Goal: Task Accomplishment & Management: Manage account settings

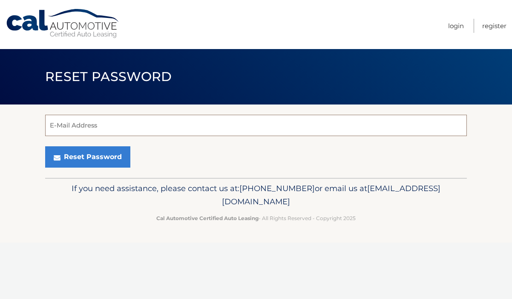
click at [295, 129] on input "E-Mail Address" at bounding box center [256, 125] width 422 height 21
type input "nicole.natal03@gmail.com"
click at [87, 157] on button "Reset Password" at bounding box center [87, 156] width 85 height 21
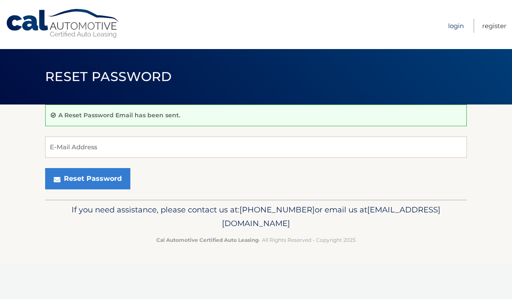
click at [459, 24] on link "Login" at bounding box center [456, 26] width 16 height 14
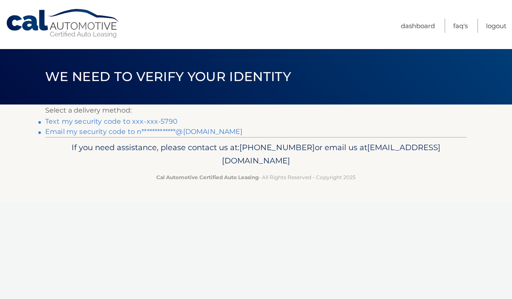
click at [129, 122] on link "Text my security code to xxx-xxx-5790" at bounding box center [111, 121] width 133 height 8
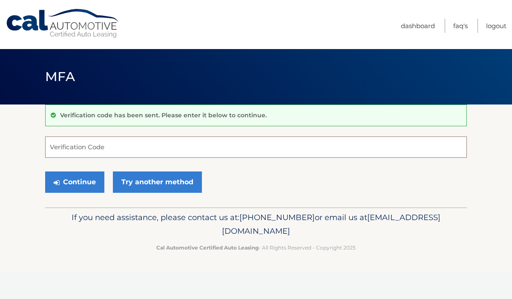
click at [180, 150] on input "Verification Code" at bounding box center [256, 146] width 422 height 21
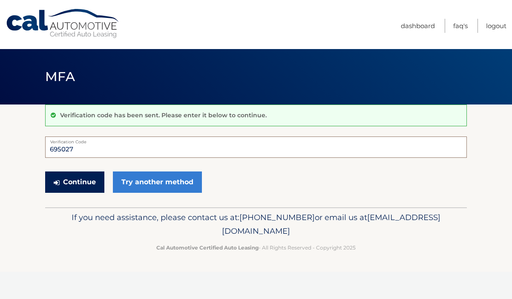
type input "695027"
click at [74, 179] on button "Continue" at bounding box center [74, 181] width 59 height 21
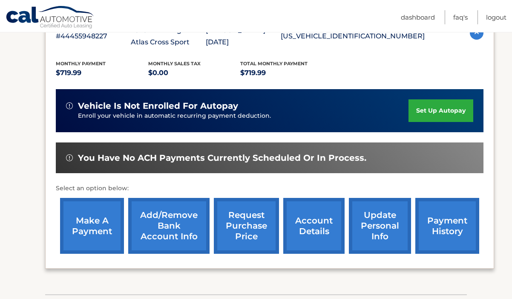
scroll to position [170, 0]
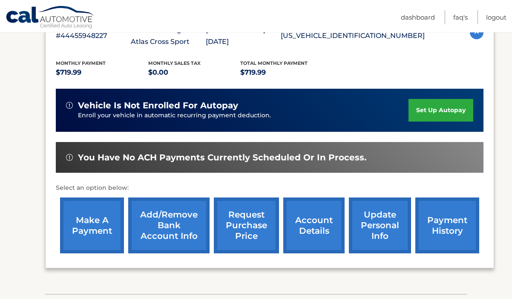
click at [436, 230] on link "payment history" at bounding box center [448, 225] width 64 height 56
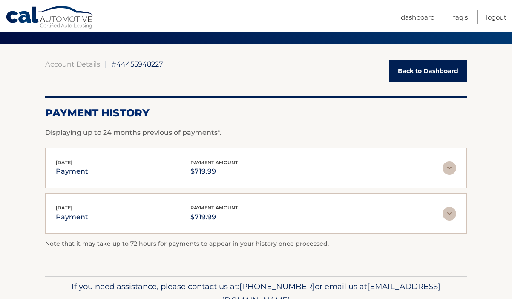
scroll to position [35, 0]
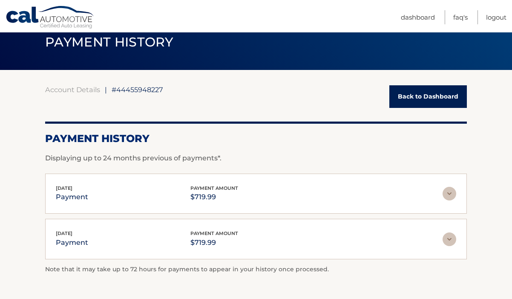
click at [434, 95] on link "Back to Dashboard" at bounding box center [429, 96] width 78 height 23
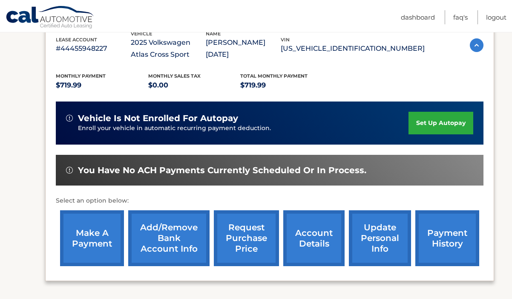
scroll to position [158, 0]
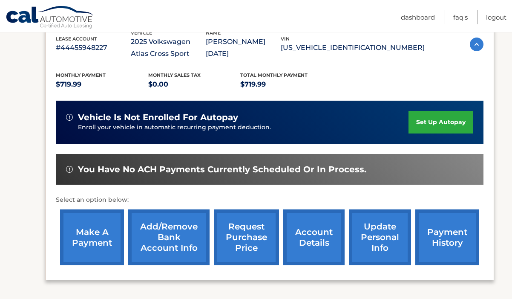
click at [93, 239] on link "make a payment" at bounding box center [92, 237] width 64 height 56
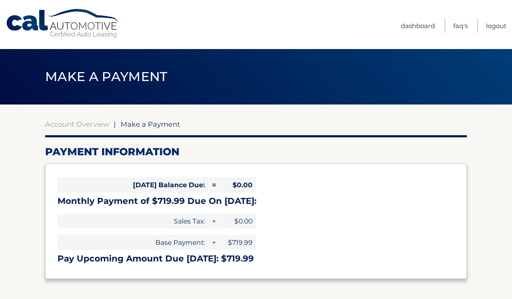
select select "Mzc1MTczNTQtYjI1NC00YzhkLWE4NWYtMWNiMmNlMWYxNTAy"
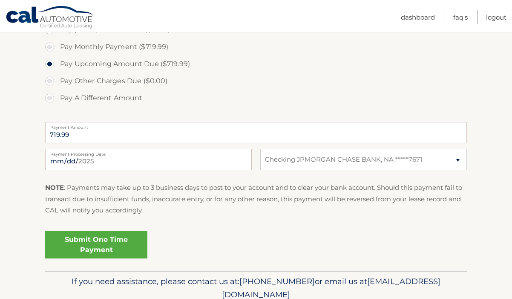
scroll to position [278, 0]
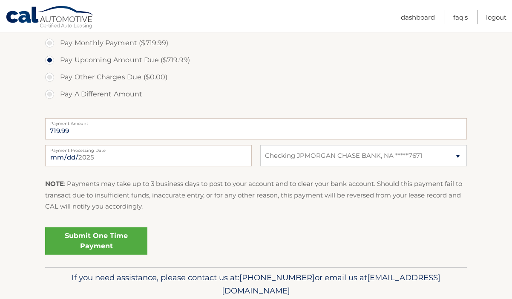
click at [98, 239] on link "Submit One Time Payment" at bounding box center [96, 240] width 102 height 27
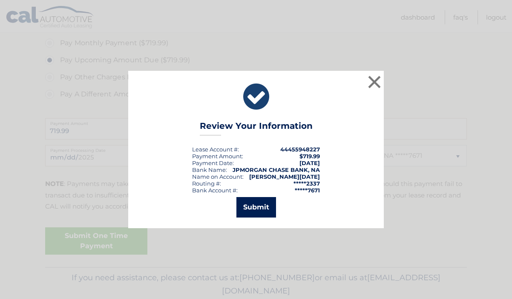
click at [256, 210] on button "Submit" at bounding box center [257, 207] width 40 height 20
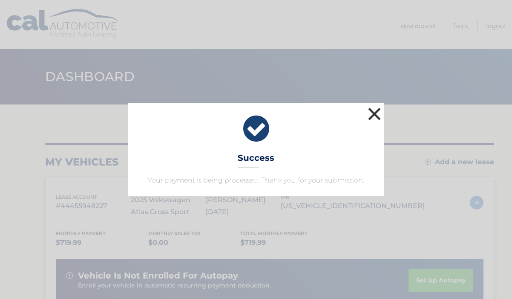
click at [376, 111] on button "×" at bounding box center [374, 113] width 17 height 17
